Goal: Book appointment/travel/reservation

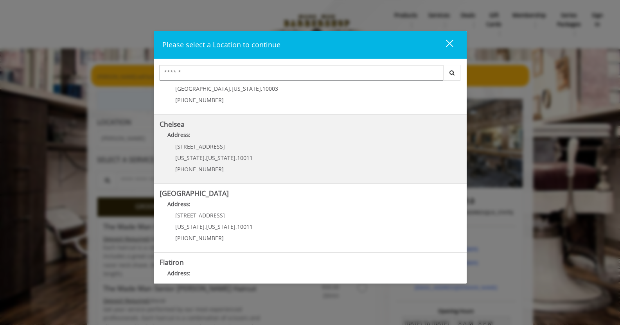
scroll to position [39, 0]
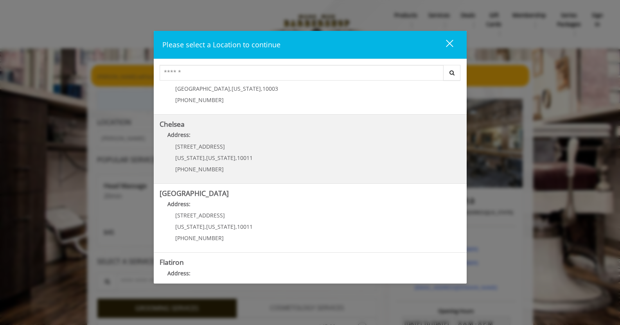
click at [248, 154] on div "169/170 W 23rd St New York , New York , 10011 (917) 639-3902" at bounding box center [208, 160] width 97 height 34
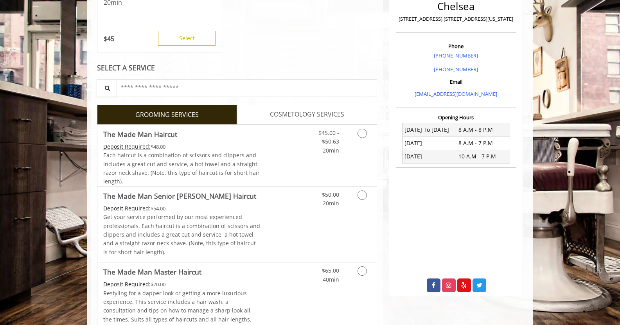
scroll to position [195, 0]
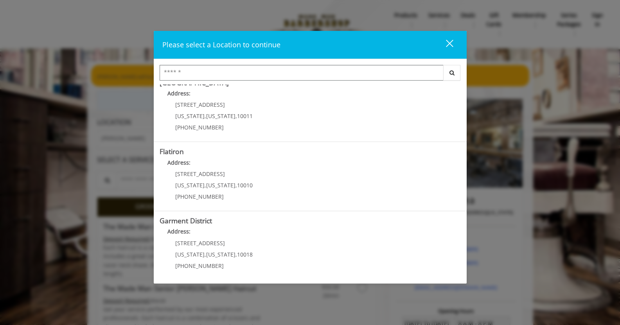
scroll to position [150, 0]
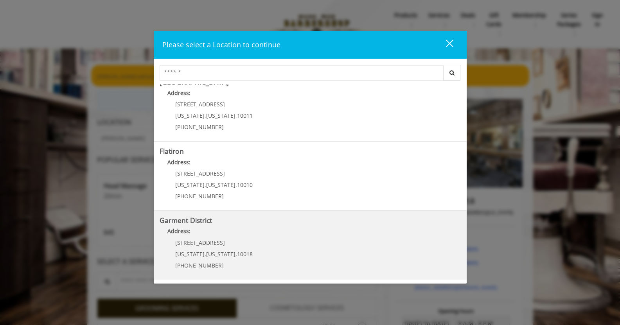
click at [304, 234] on District "Address:" at bounding box center [310, 233] width 301 height 13
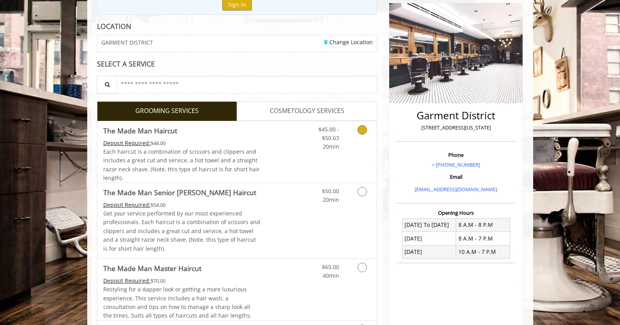
scroll to position [117, 0]
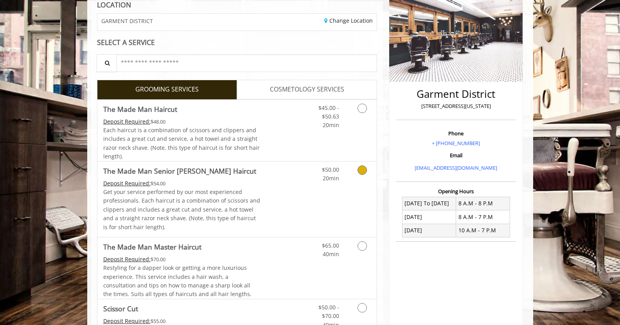
click at [149, 170] on Haircut "The Made Man Senior [PERSON_NAME] Haircut" at bounding box center [179, 170] width 153 height 11
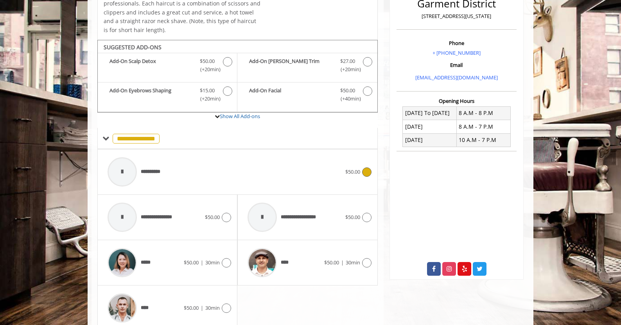
scroll to position [240, 0]
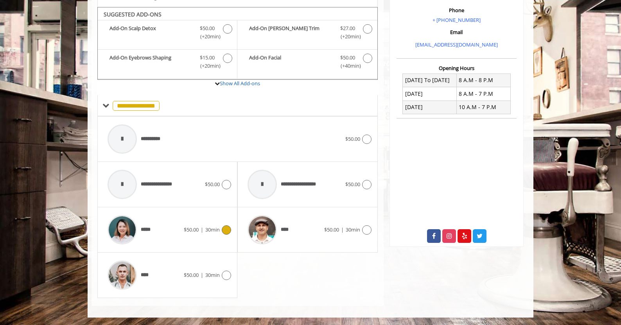
click at [134, 226] on img at bounding box center [122, 229] width 29 height 29
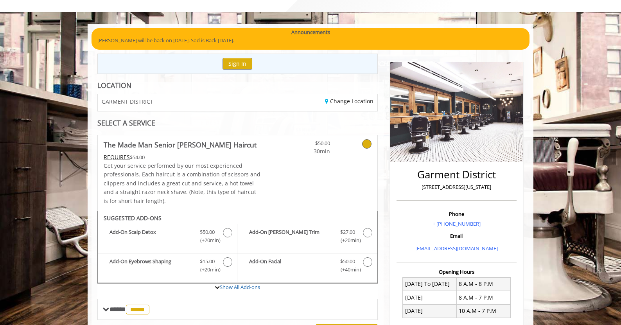
scroll to position [37, 0]
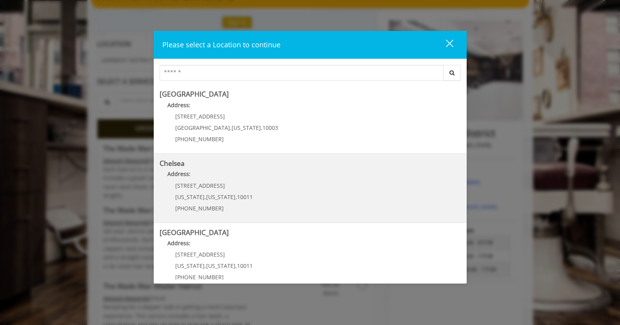
drag, startPoint x: 176, startPoint y: 185, endPoint x: 224, endPoint y: 185, distance: 47.7
click at [224, 185] on p "[STREET_ADDRESS]" at bounding box center [213, 186] width 77 height 6
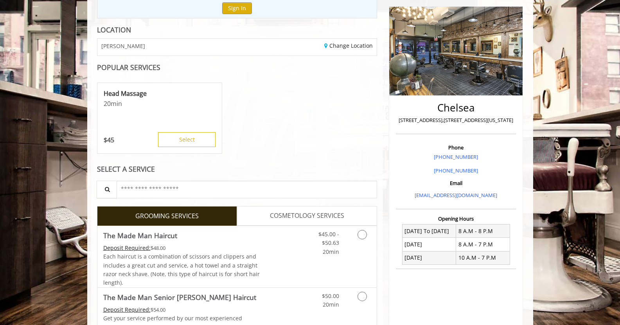
scroll to position [117, 0]
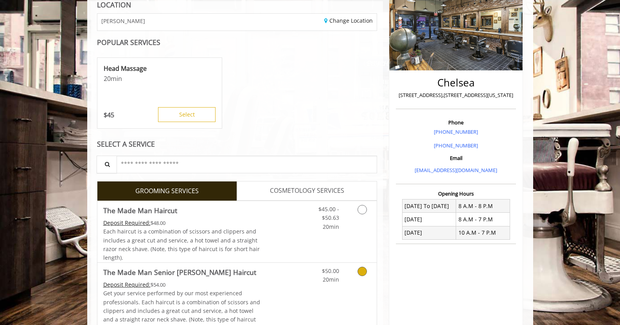
click at [269, 278] on link "Discounted Price" at bounding box center [283, 300] width 47 height 75
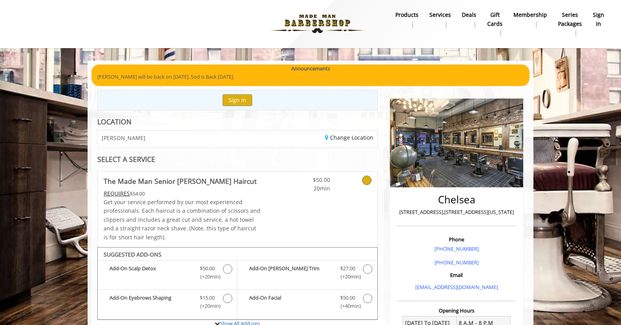
scroll to position [0, 0]
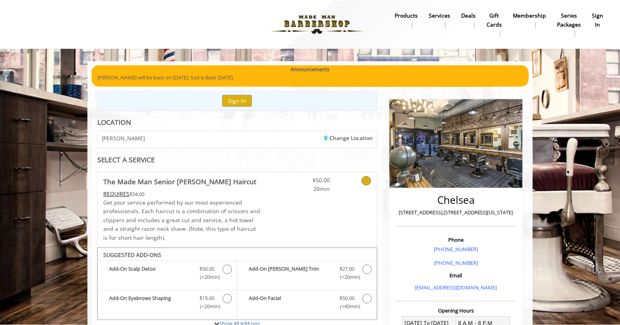
scroll to position [78, 0]
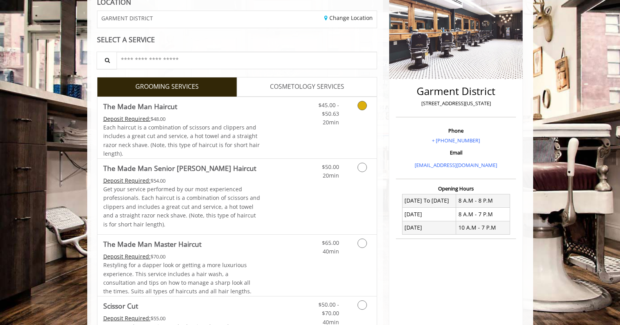
scroll to position [156, 0]
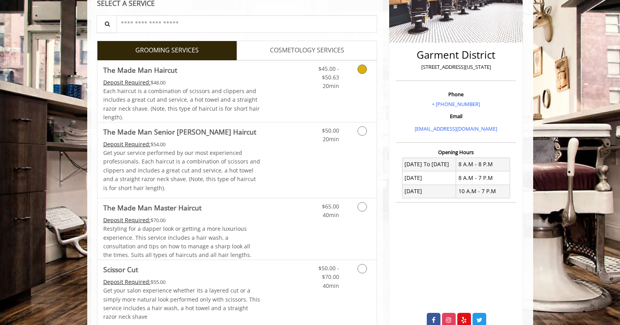
click at [180, 77] on link "The Made Man Haircut Deposit Required: $48.00 Each haircut is a combination of …" at bounding box center [181, 91] width 157 height 61
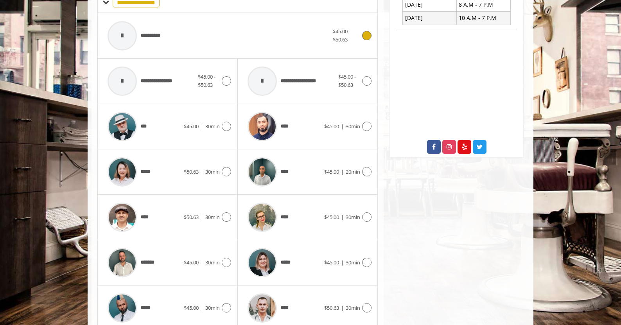
scroll to position [350, 0]
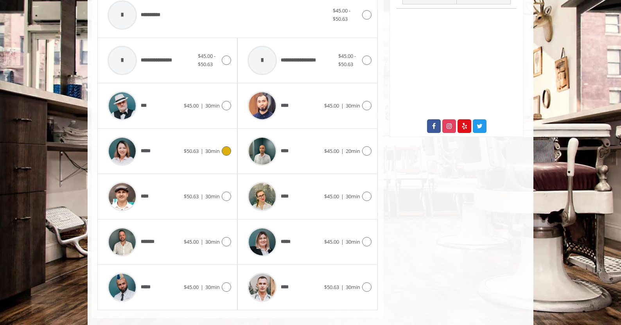
click at [227, 150] on icon at bounding box center [226, 150] width 9 height 9
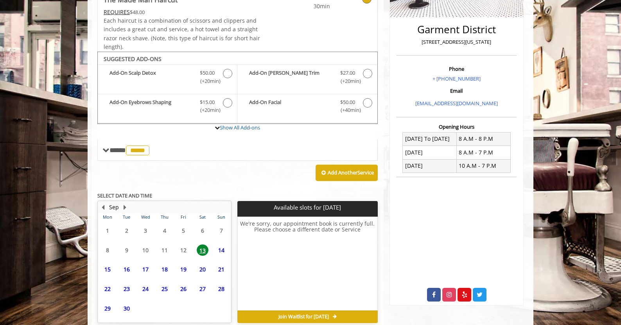
scroll to position [218, 0]
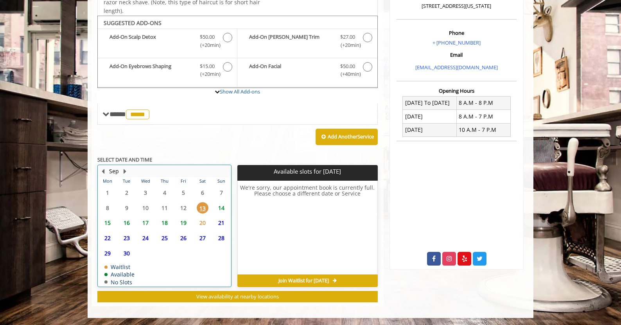
click at [183, 206] on table "Mon Tue Wed Thu Fri Sat Sun 1 2 3 4 5 6 7 8 9 10 11 12 13 14 15 16 17 18 19 20 …" at bounding box center [164, 231] width 133 height 109
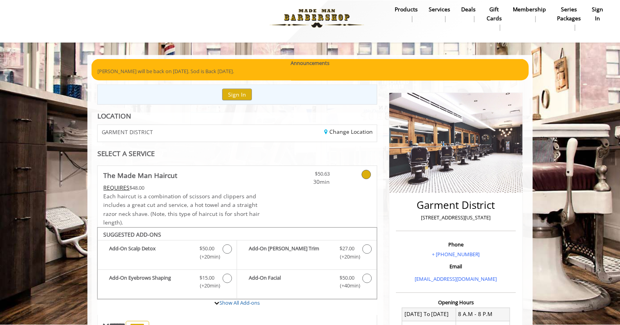
scroll to position [0, 0]
